Goal: Task Accomplishment & Management: Use online tool/utility

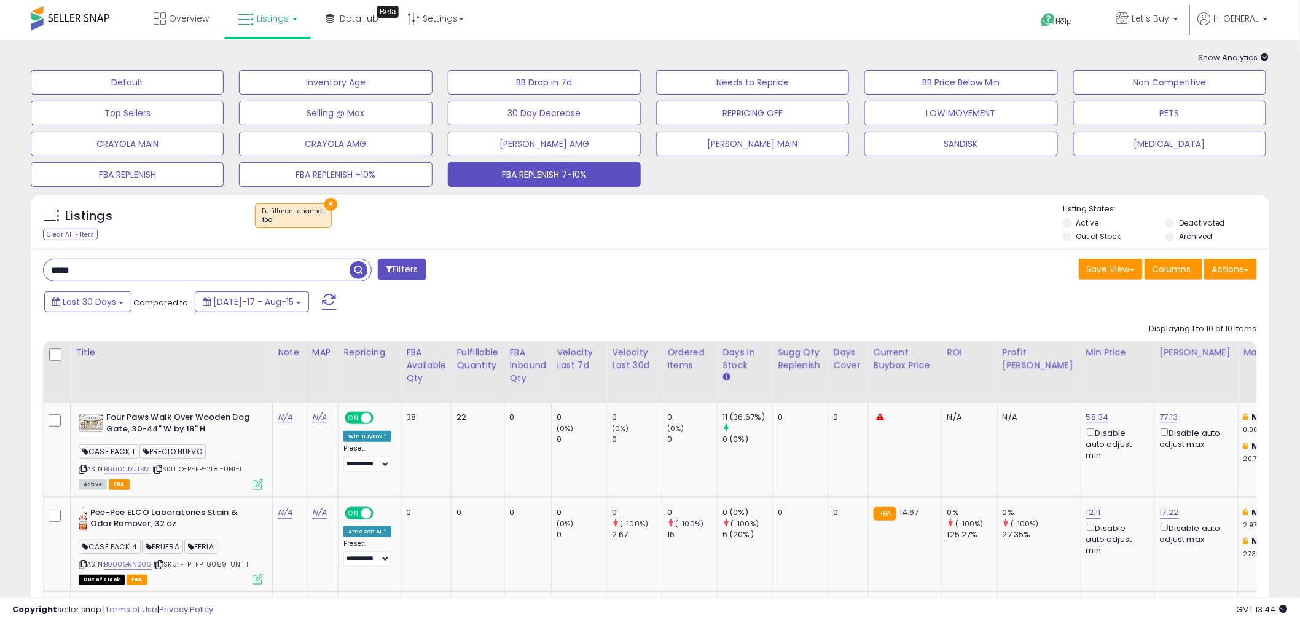
click at [798, 223] on div "× Fulfillment channel : fba" at bounding box center [652, 220] width 824 height 34
click at [859, 306] on div "Last 30 Days Compared to: [DATE]-17 - Aug-15" at bounding box center [496, 303] width 911 height 28
drag, startPoint x: 86, startPoint y: 273, endPoint x: 59, endPoint y: 273, distance: 27.0
click at [59, 273] on input "*****" at bounding box center [197, 270] width 306 height 22
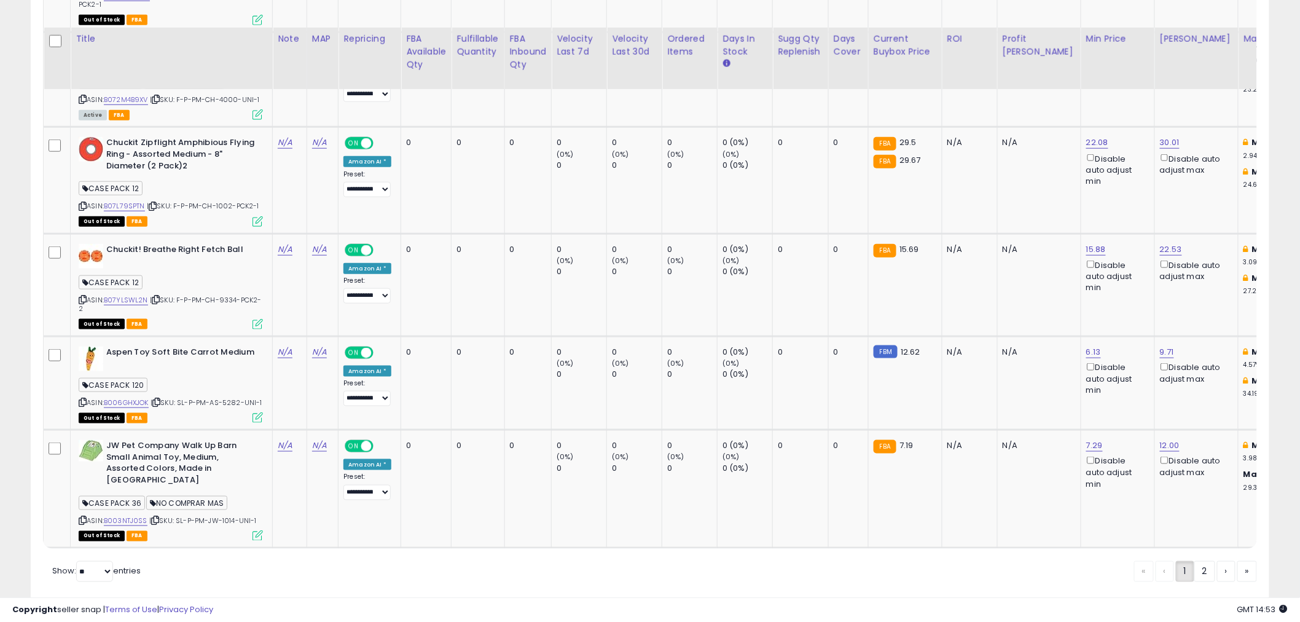
scroll to position [2426, 0]
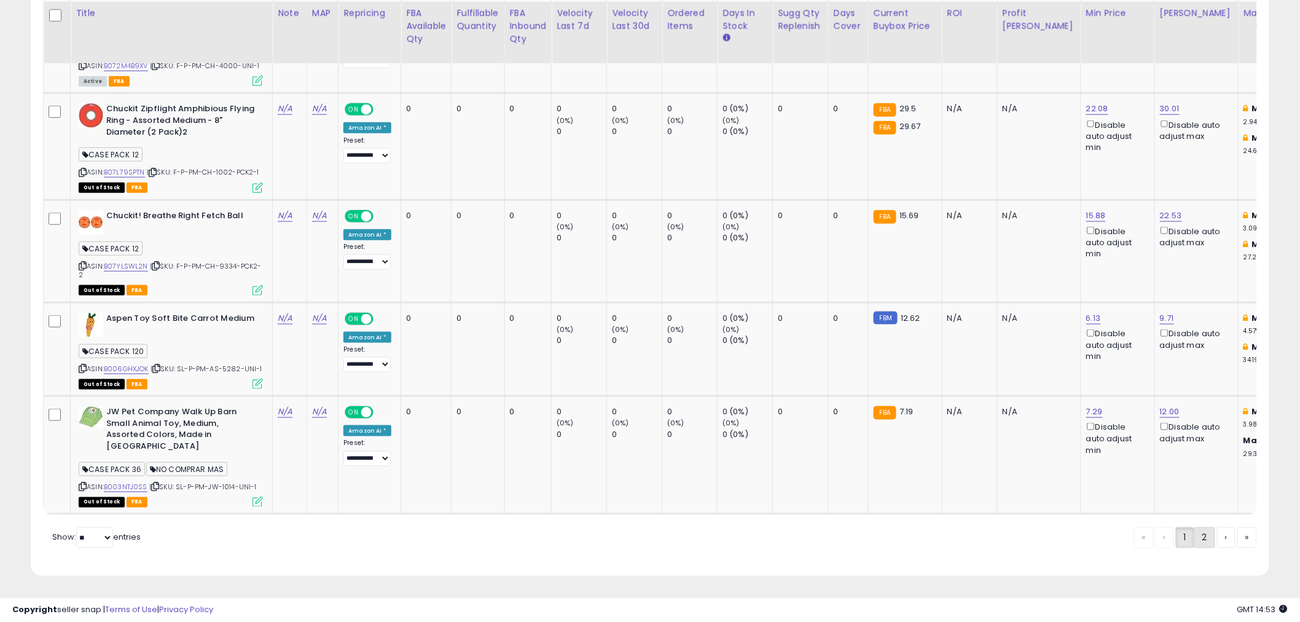
click at [1200, 541] on link "2" at bounding box center [1205, 537] width 21 height 21
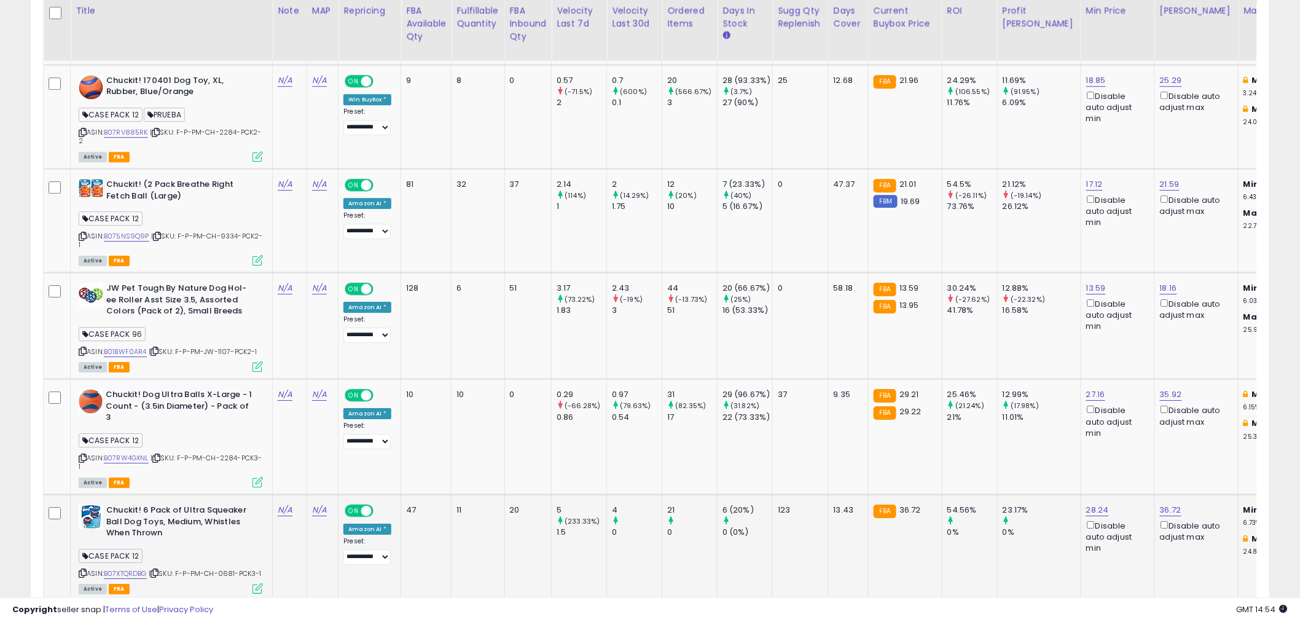
scroll to position [1686, 0]
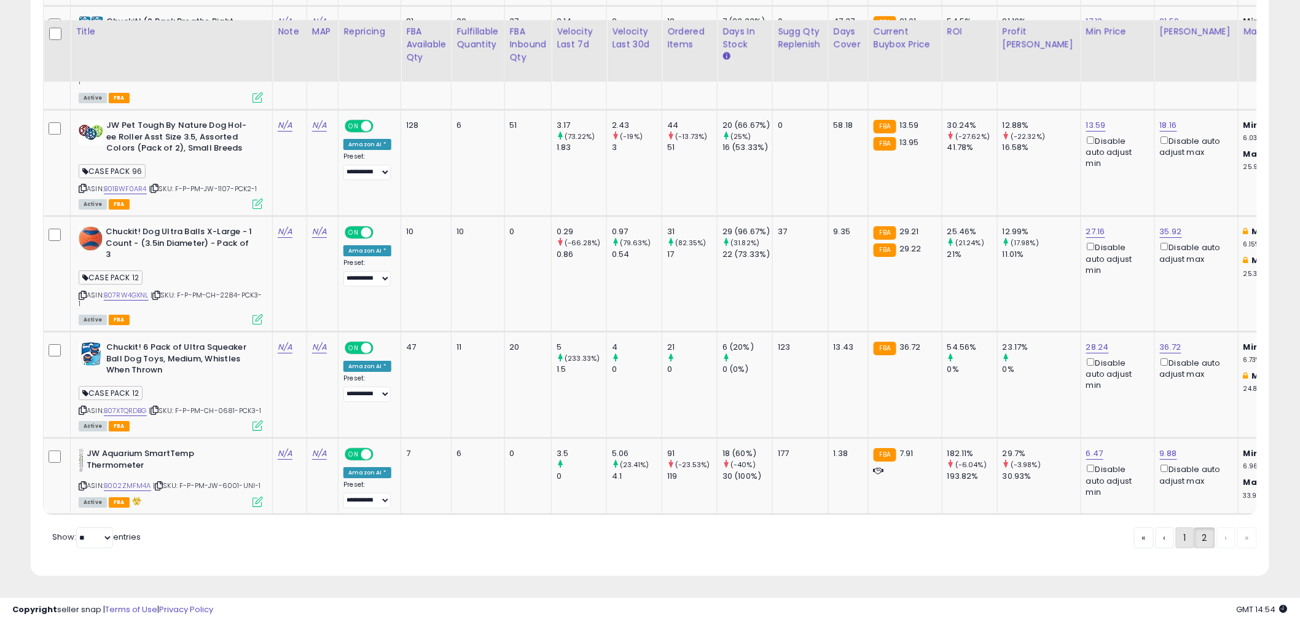
click at [1181, 533] on link "1" at bounding box center [1185, 537] width 18 height 21
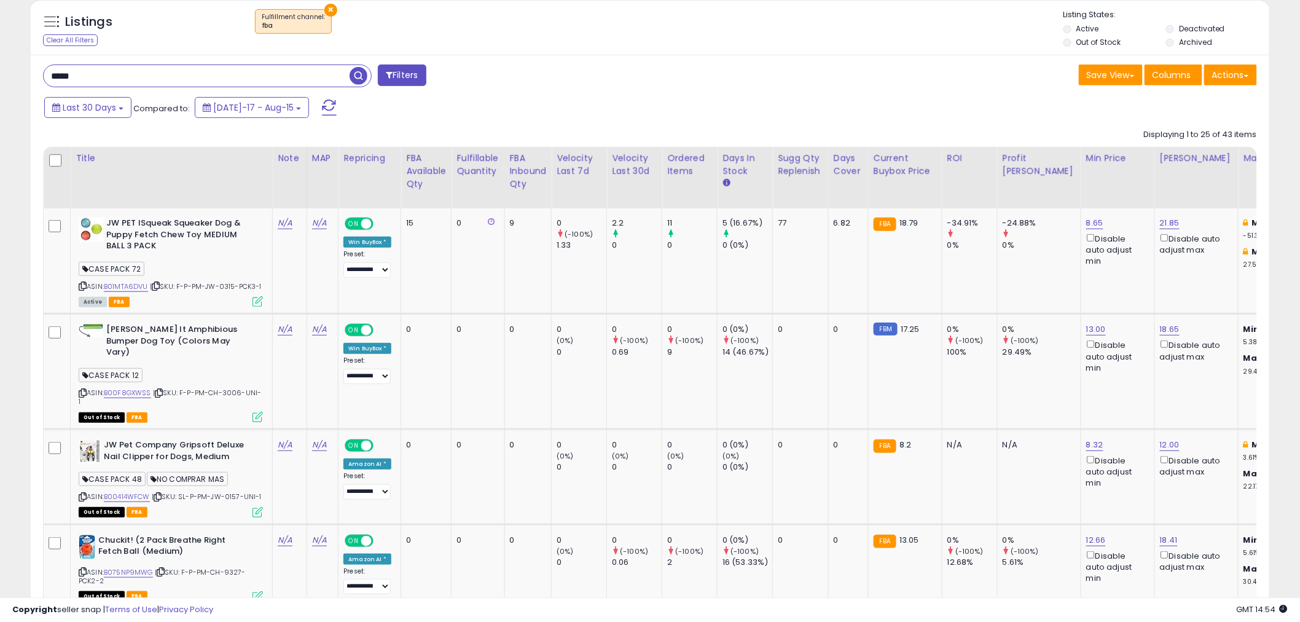
scroll to position [104, 0]
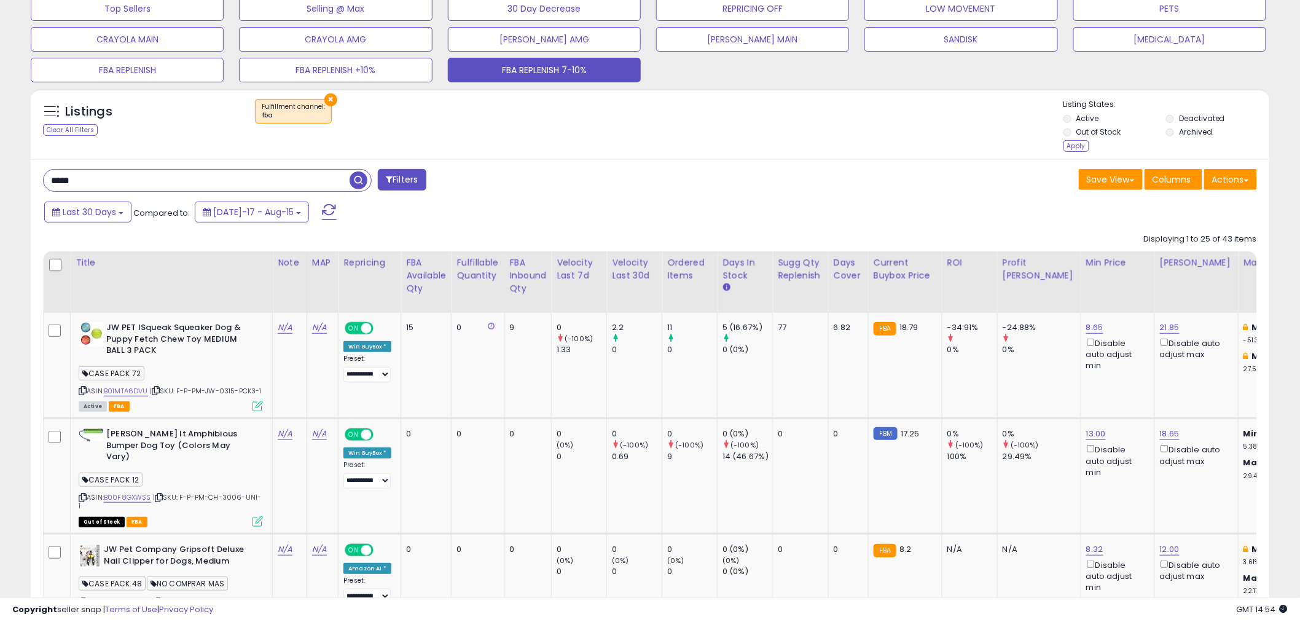
click at [1170, 138] on li "Archived" at bounding box center [1216, 134] width 101 height 14
click at [1072, 145] on div "Apply" at bounding box center [1077, 146] width 26 height 12
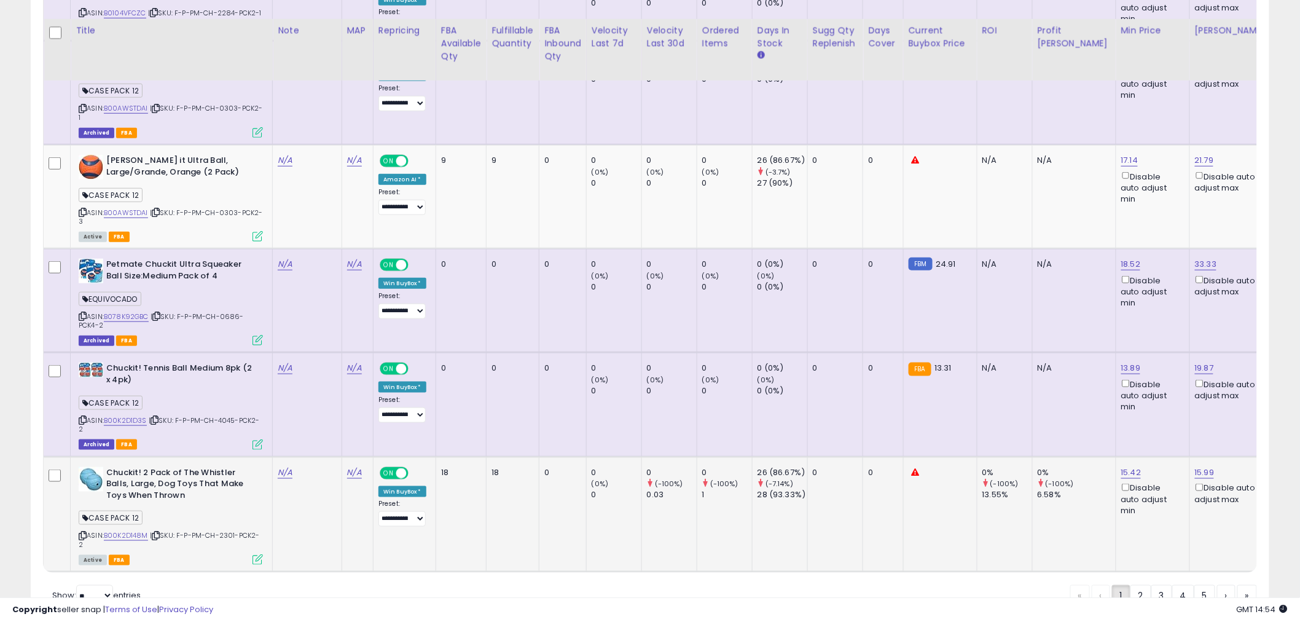
scroll to position [2373, 0]
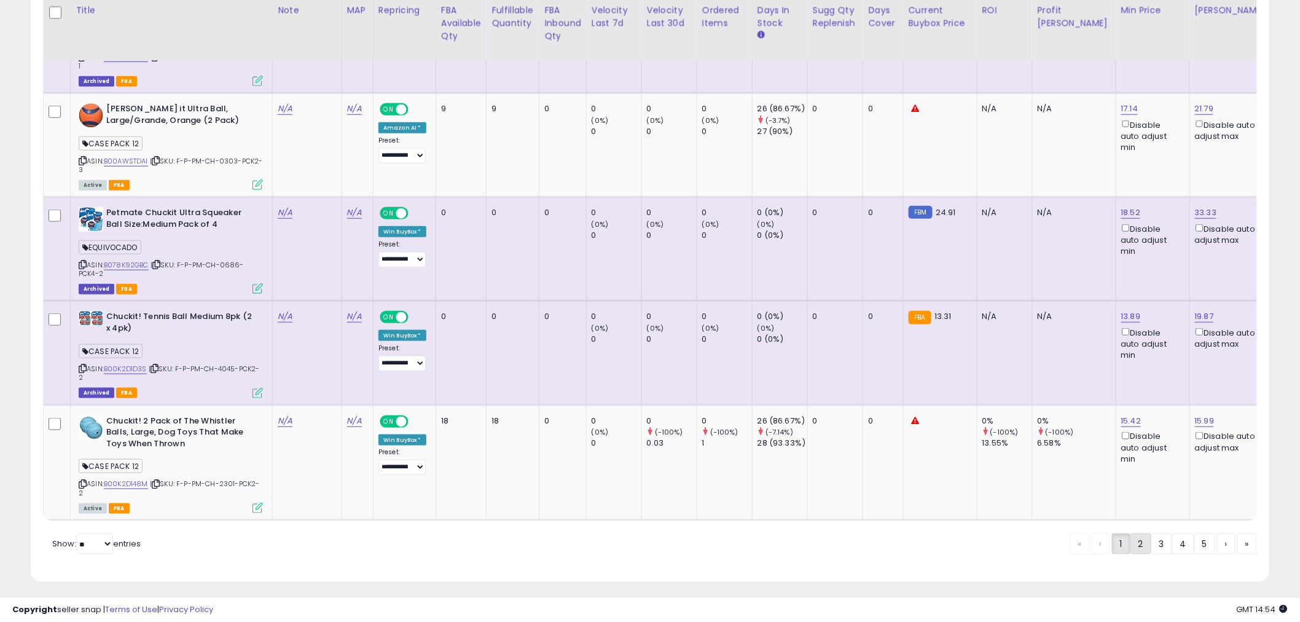
click at [1135, 536] on link "2" at bounding box center [1141, 543] width 21 height 21
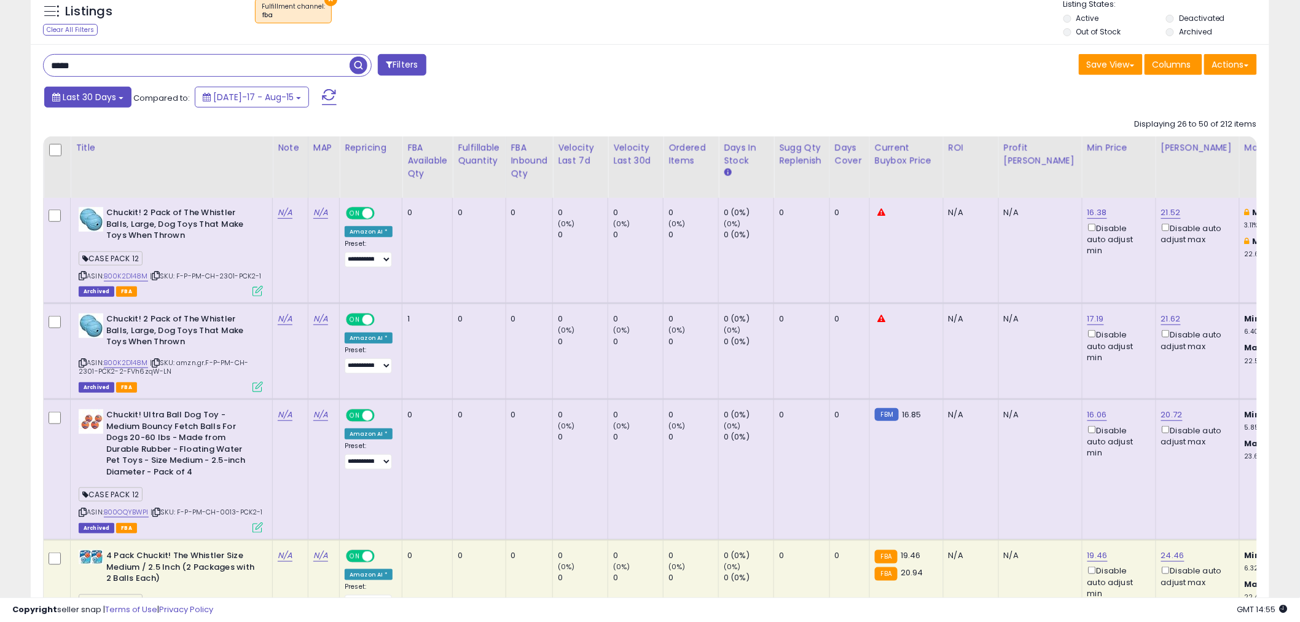
scroll to position [0, 0]
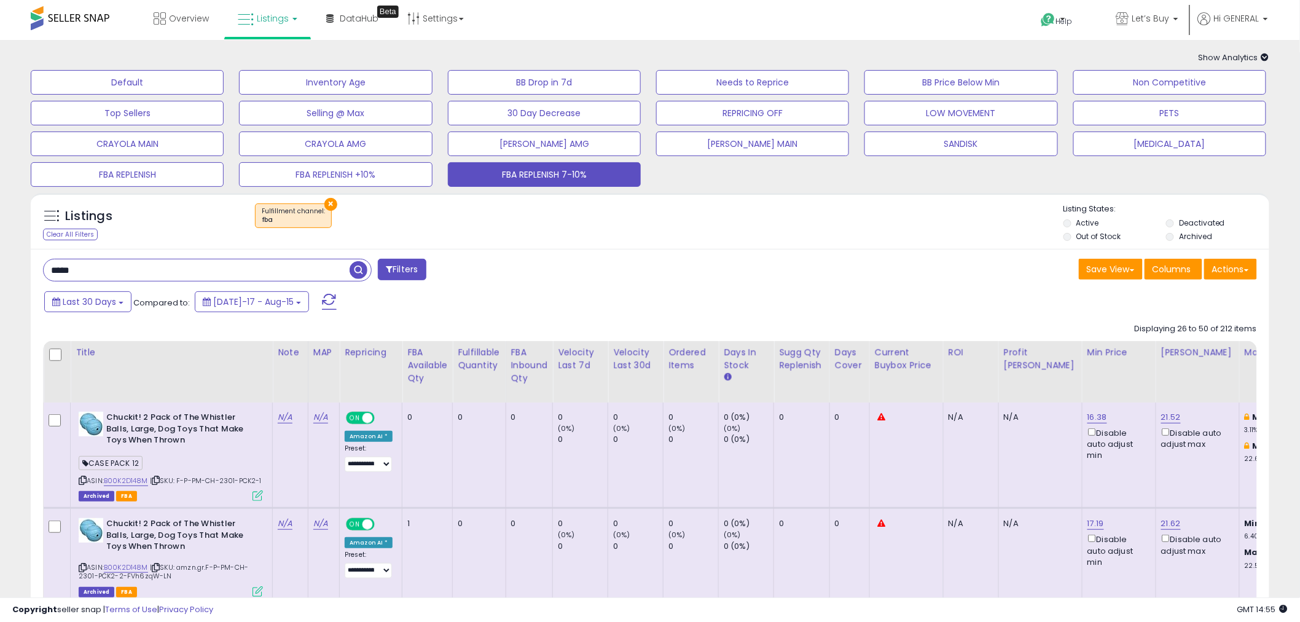
drag, startPoint x: 89, startPoint y: 270, endPoint x: 52, endPoint y: 269, distance: 36.3
click at [52, 269] on input "*****" at bounding box center [197, 270] width 306 height 22
type input "****"
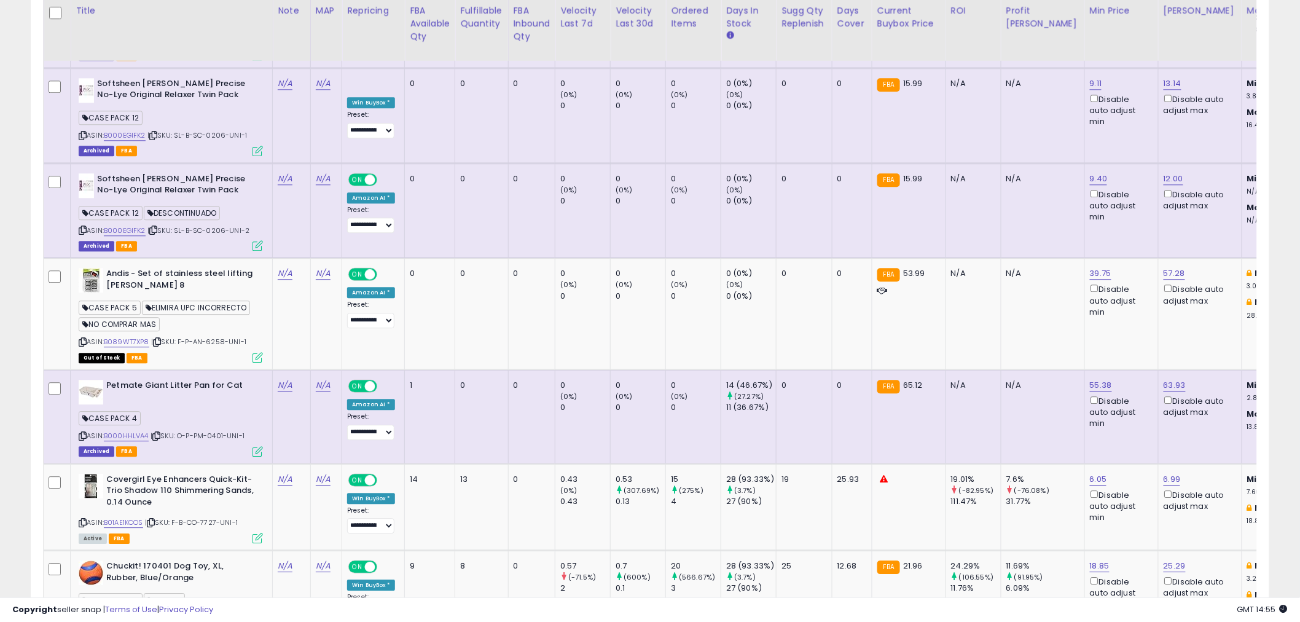
scroll to position [1229, 0]
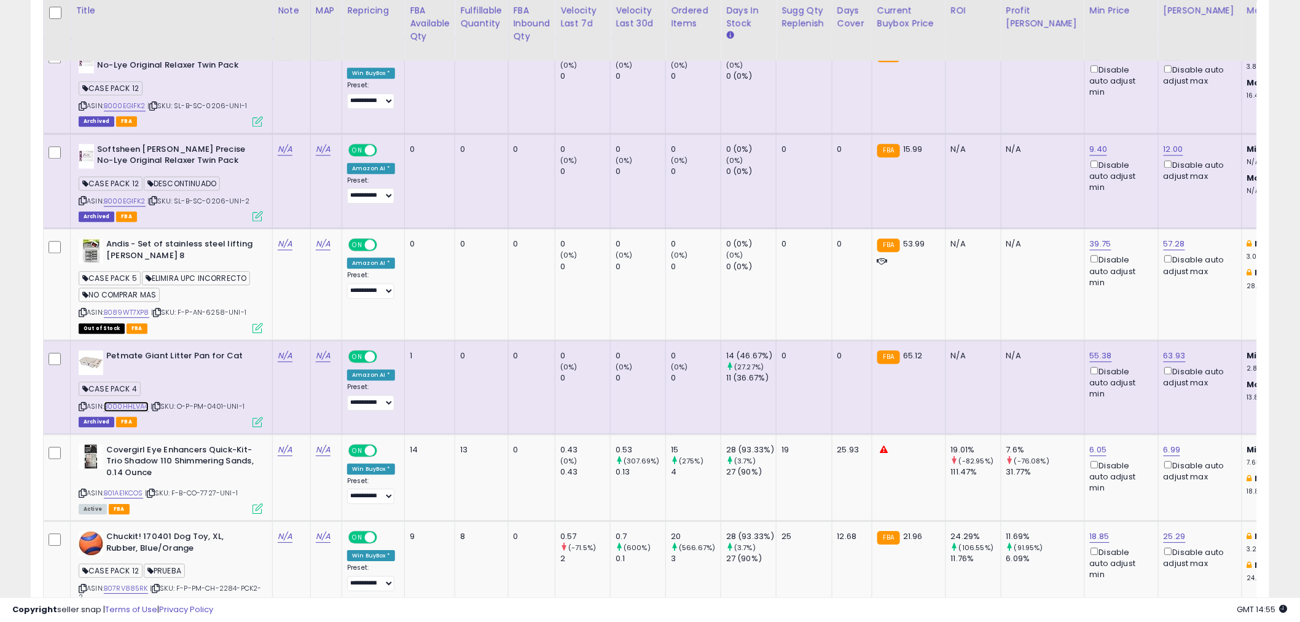
click at [137, 401] on link "B000HHLVA4" at bounding box center [126, 406] width 45 height 10
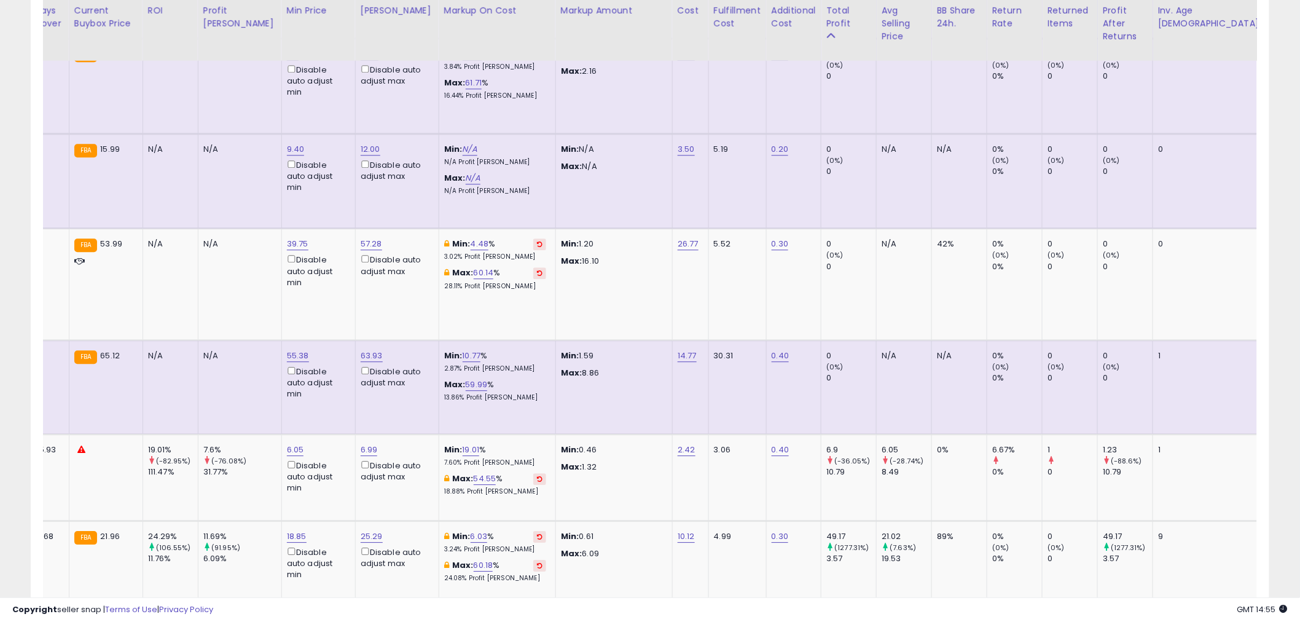
scroll to position [0, 0]
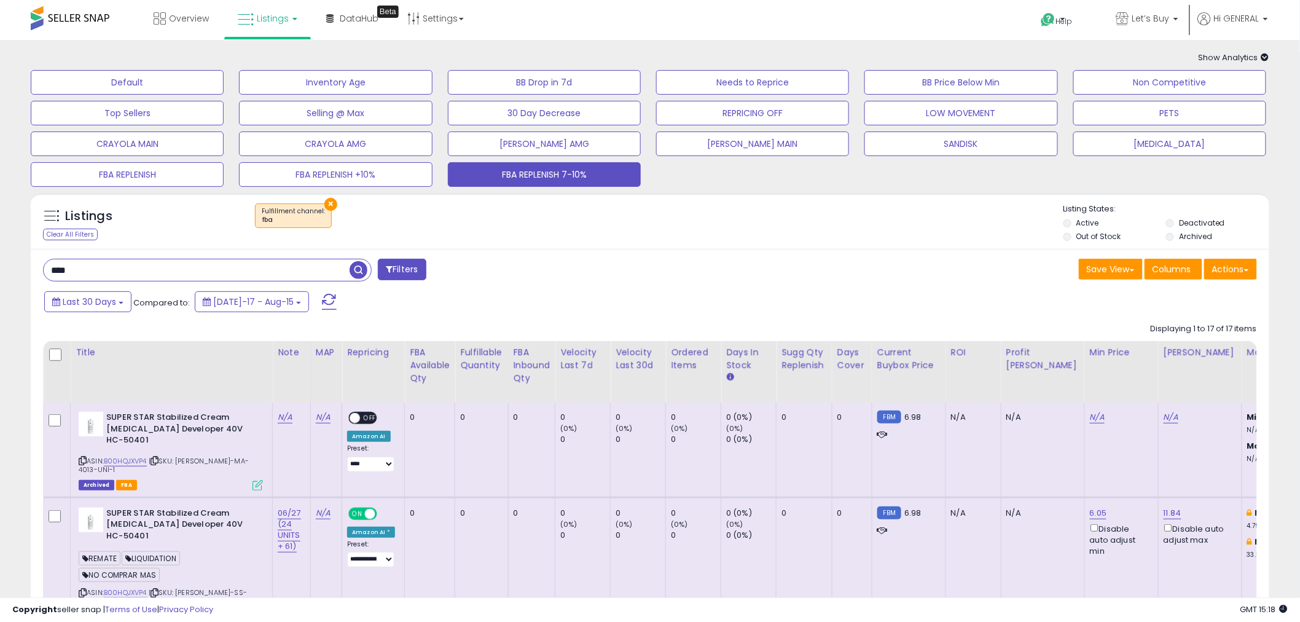
click at [412, 316] on div "Last 30 Days Compared to: [DATE]-17 - Aug-15" at bounding box center [496, 303] width 911 height 28
click at [94, 275] on input "****" at bounding box center [197, 270] width 306 height 22
drag, startPoint x: 93, startPoint y: 274, endPoint x: -38, endPoint y: 260, distance: 132.3
click at [0, 260] on html "Unable to login Retrieving listings data.. has not yet accepted the Terms of Us…" at bounding box center [650, 311] width 1300 height 622
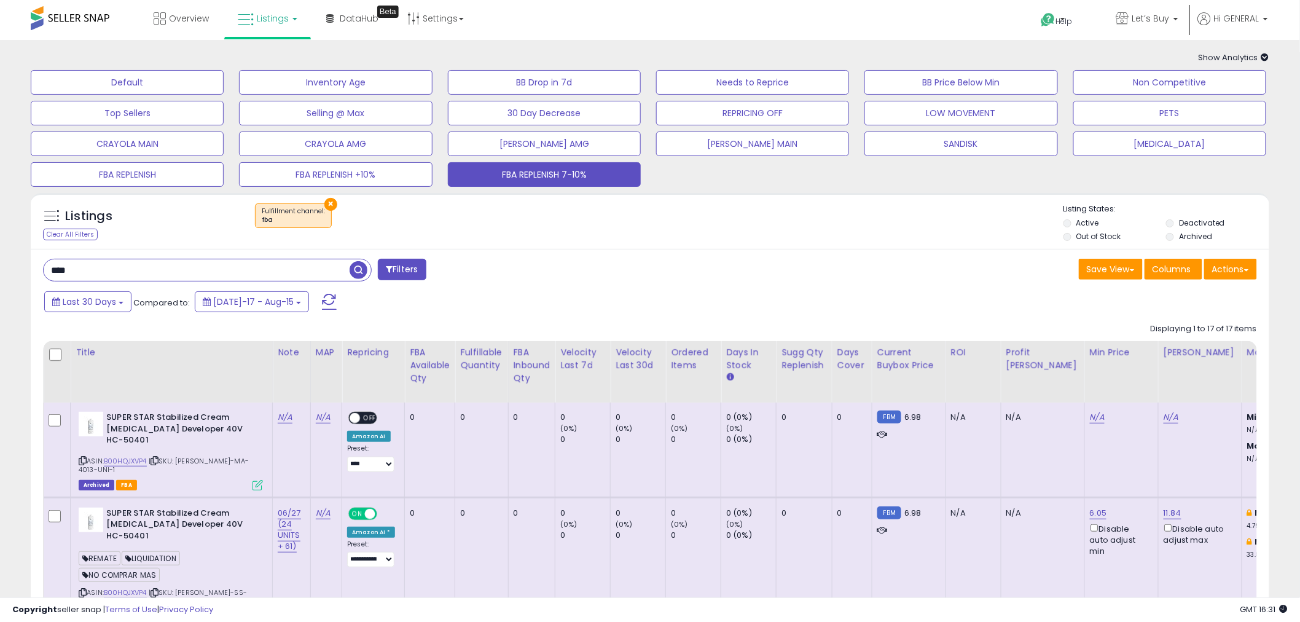
click at [502, 244] on div "Listings Clear All Filters × Fulfillment channel : fba" at bounding box center [650, 224] width 1239 height 42
click at [175, 232] on div "Listings Clear All Filters" at bounding box center [137, 223] width 206 height 41
click at [514, 175] on button "FBA REPLENISH 7-10%" at bounding box center [544, 174] width 193 height 25
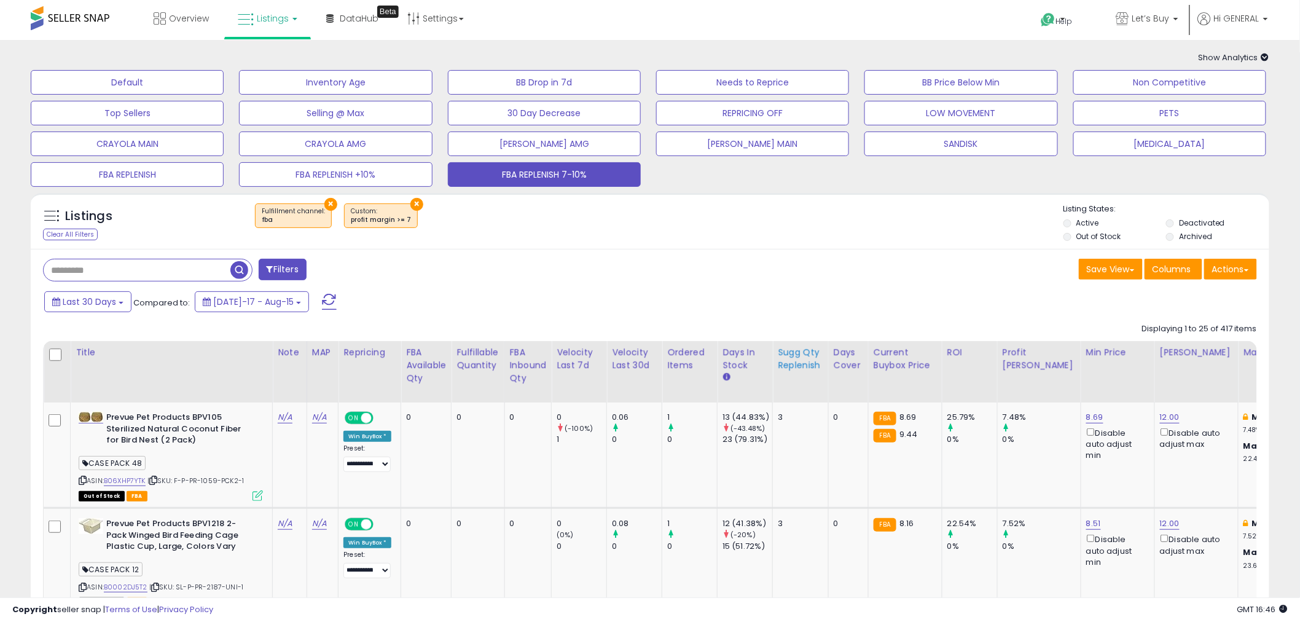
click at [785, 371] on div "Sugg Qty Replenish" at bounding box center [800, 359] width 45 height 26
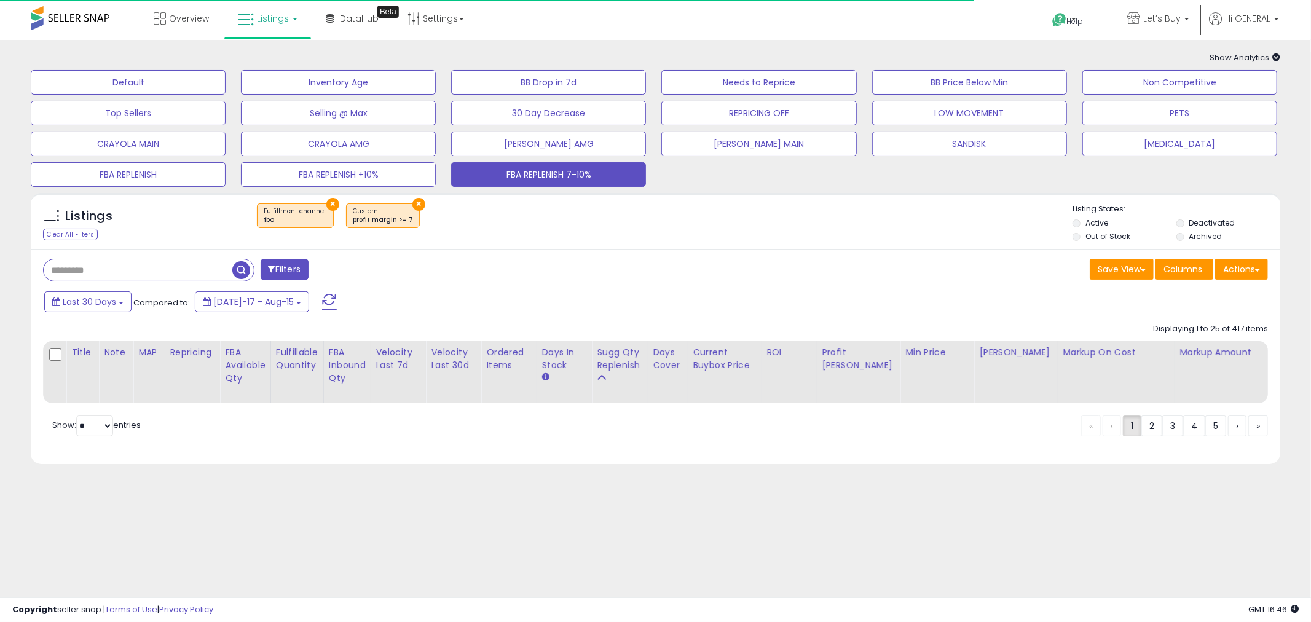
click at [717, 262] on div "Save View Save As New View Columns Actions [GEOGRAPHIC_DATA]" at bounding box center [967, 271] width 622 height 24
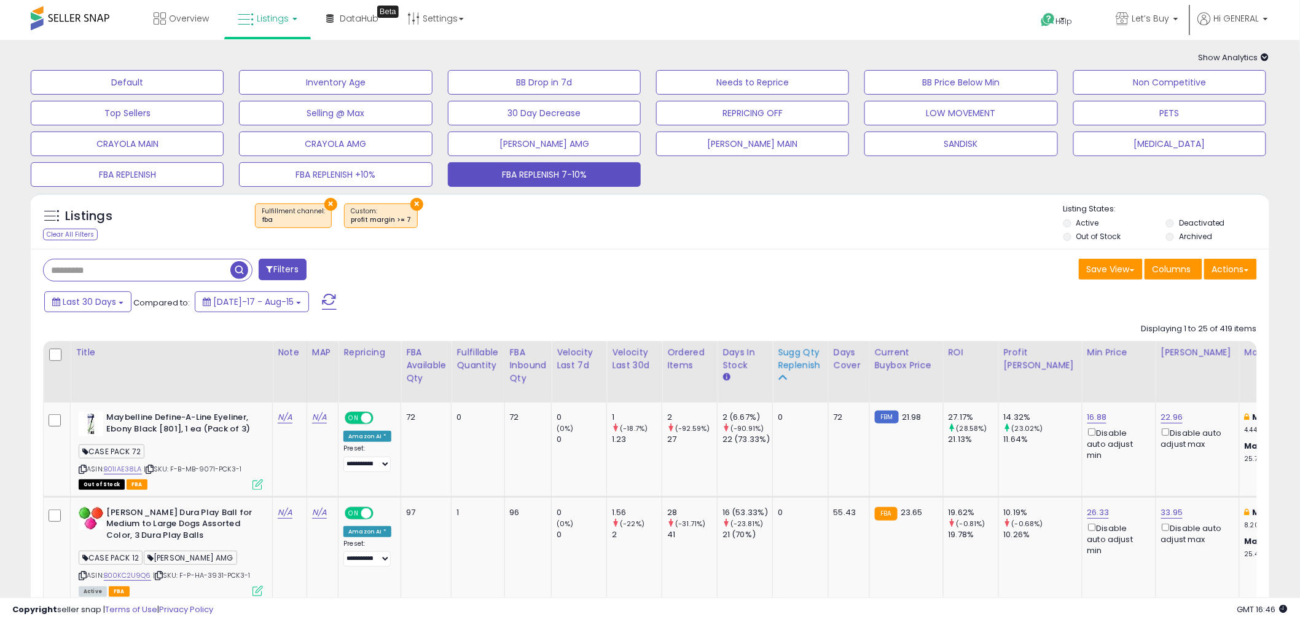
click at [801, 363] on div "Sugg Qty Replenish" at bounding box center [800, 359] width 45 height 26
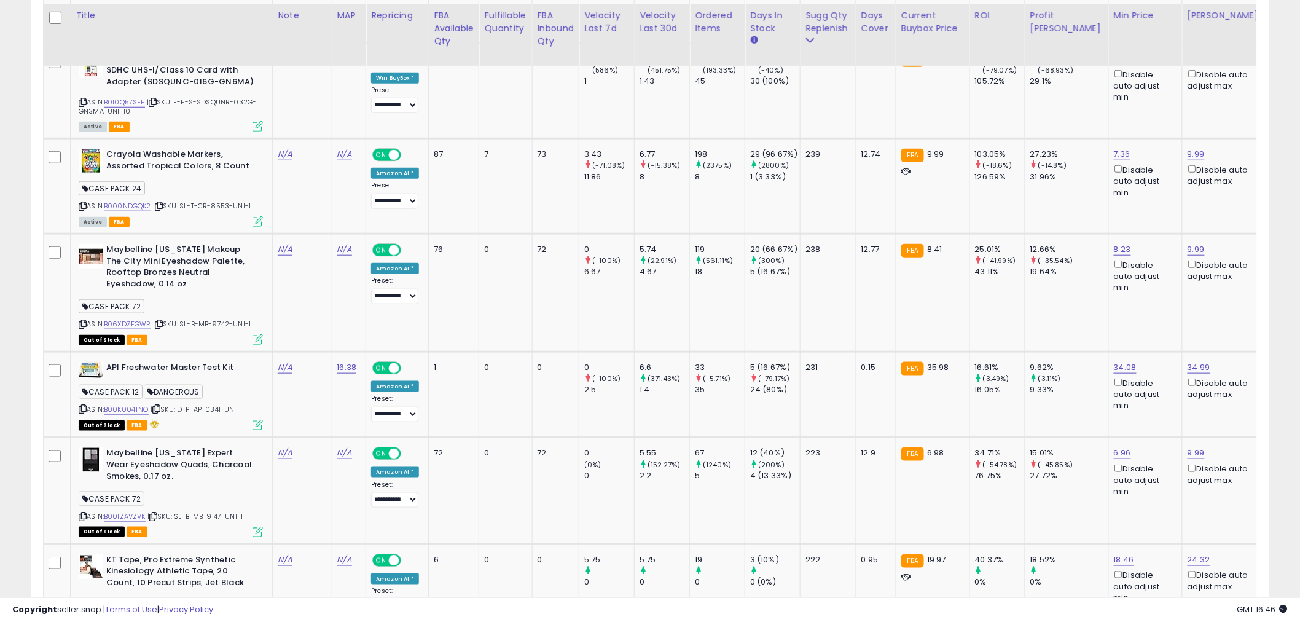
scroll to position [2416, 0]
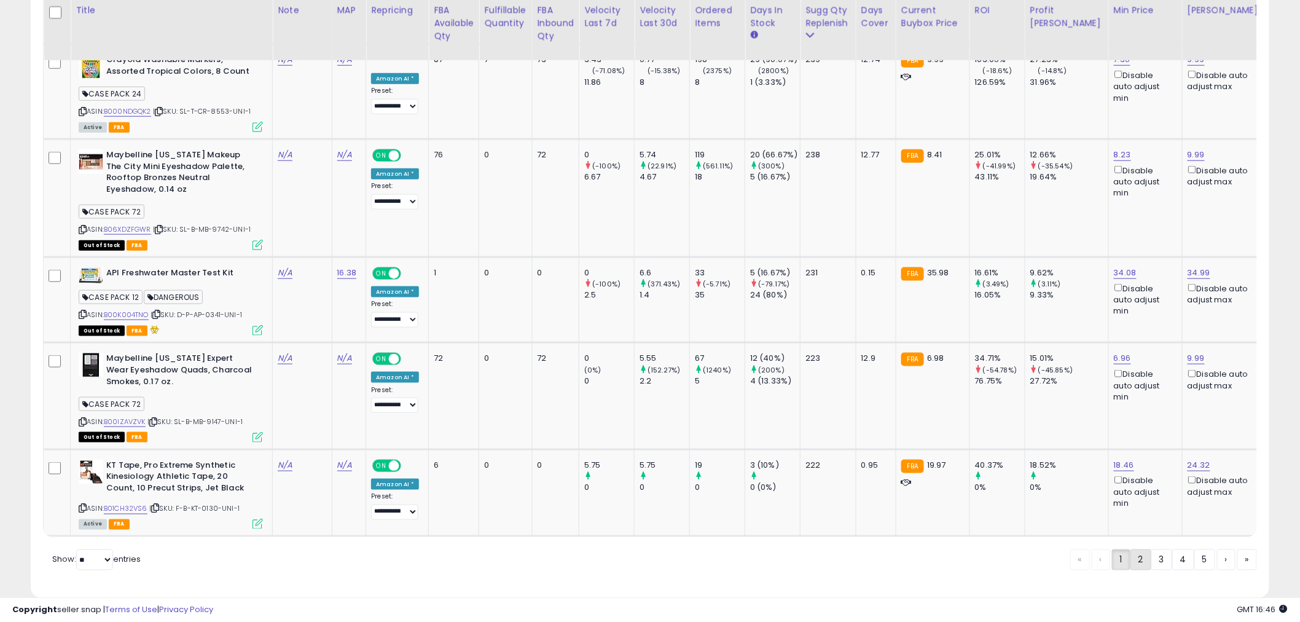
click at [1140, 549] on link "2" at bounding box center [1141, 559] width 21 height 21
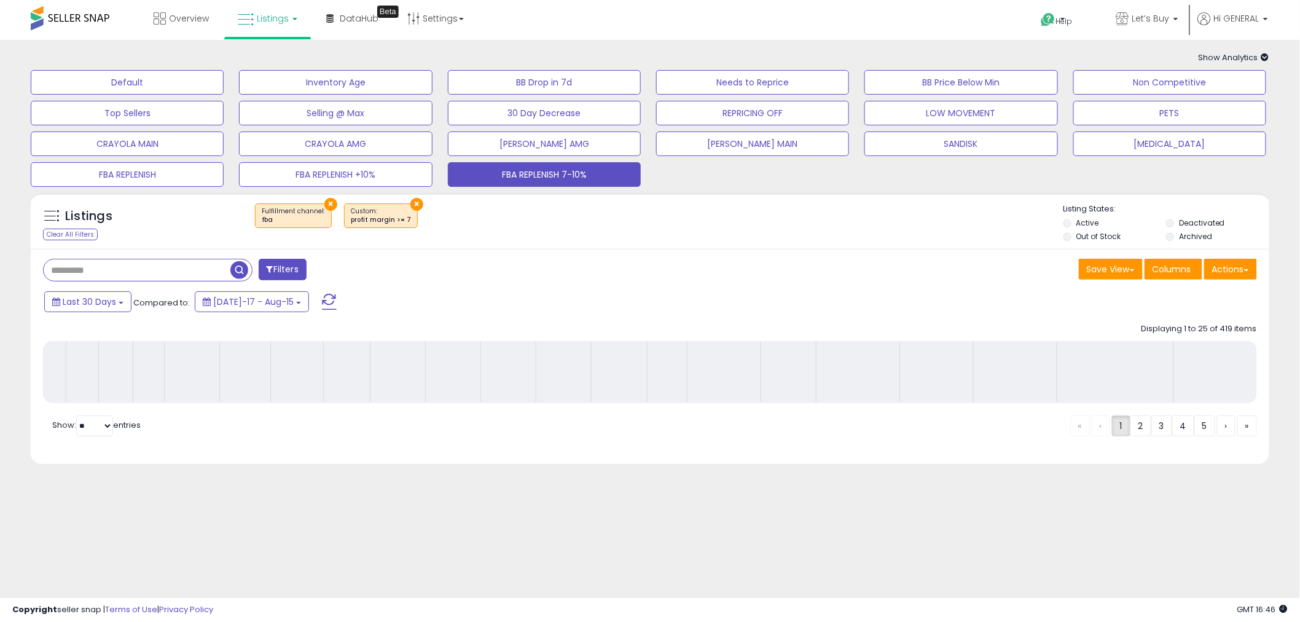
scroll to position [0, 0]
